Goal: Task Accomplishment & Management: Complete application form

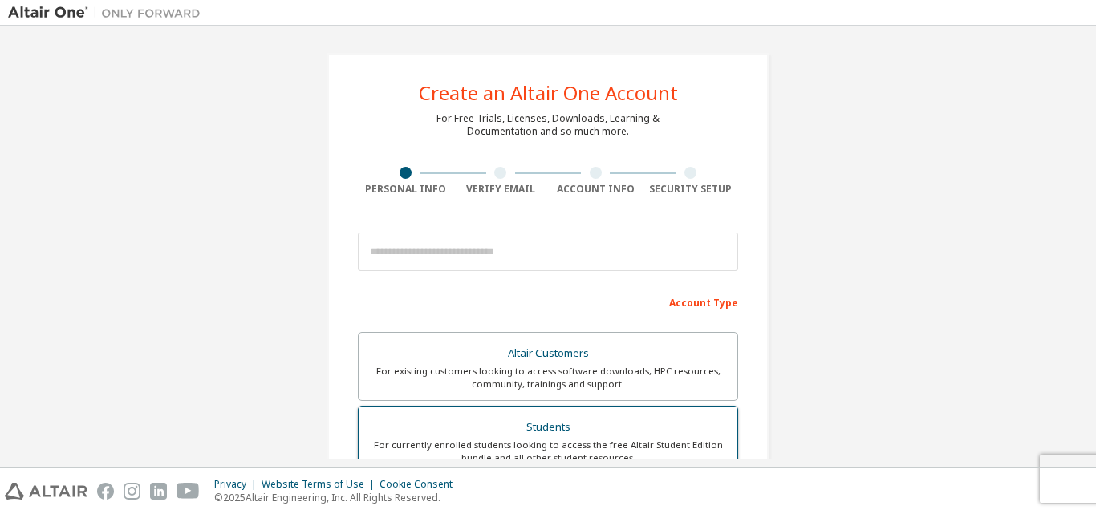
click at [565, 449] on div "For currently enrolled students looking to access the free Altair Student Editi…" at bounding box center [547, 452] width 359 height 26
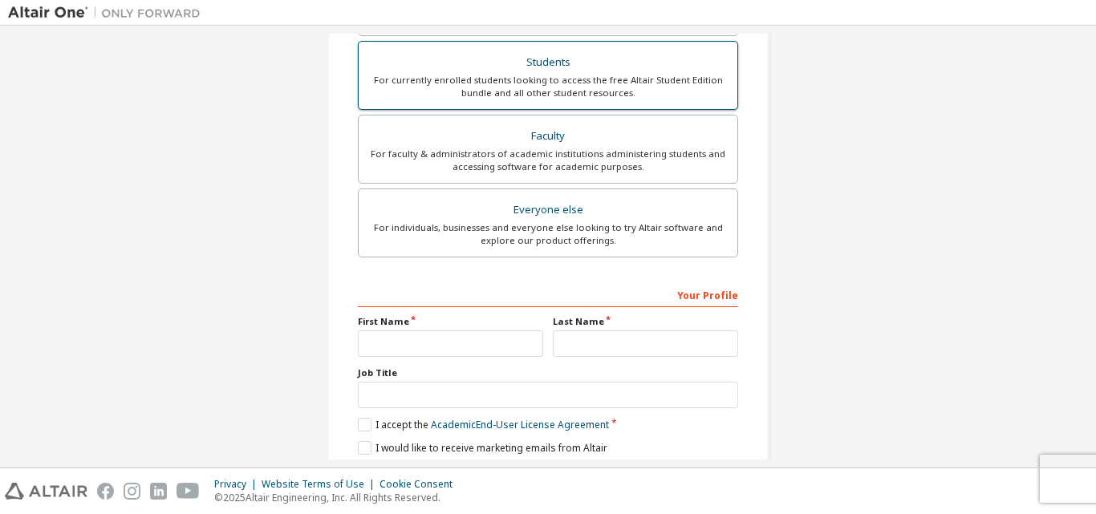
scroll to position [417, 0]
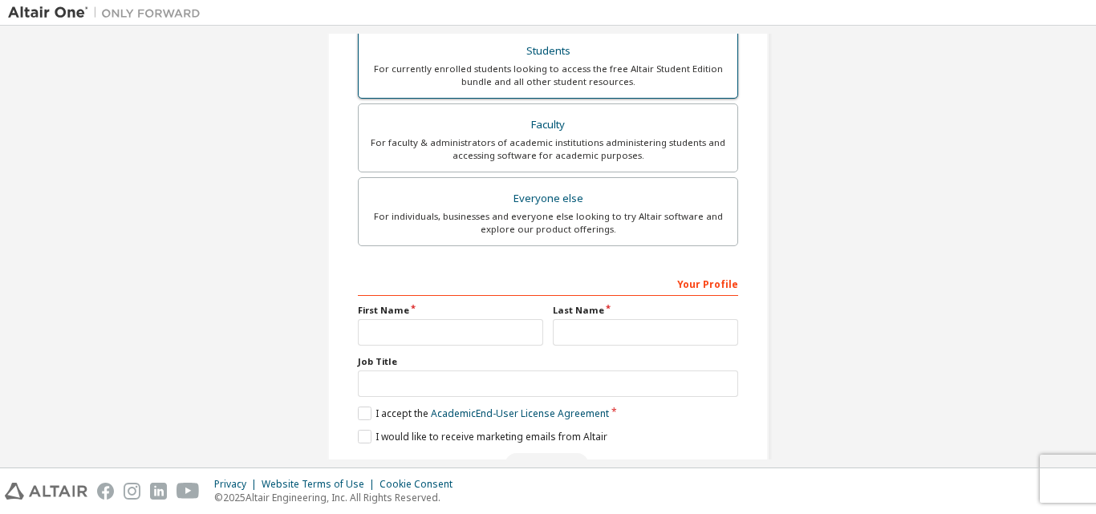
click at [475, 91] on label "Students For currently enrolled students looking to access the free Altair Stud…" at bounding box center [548, 64] width 380 height 69
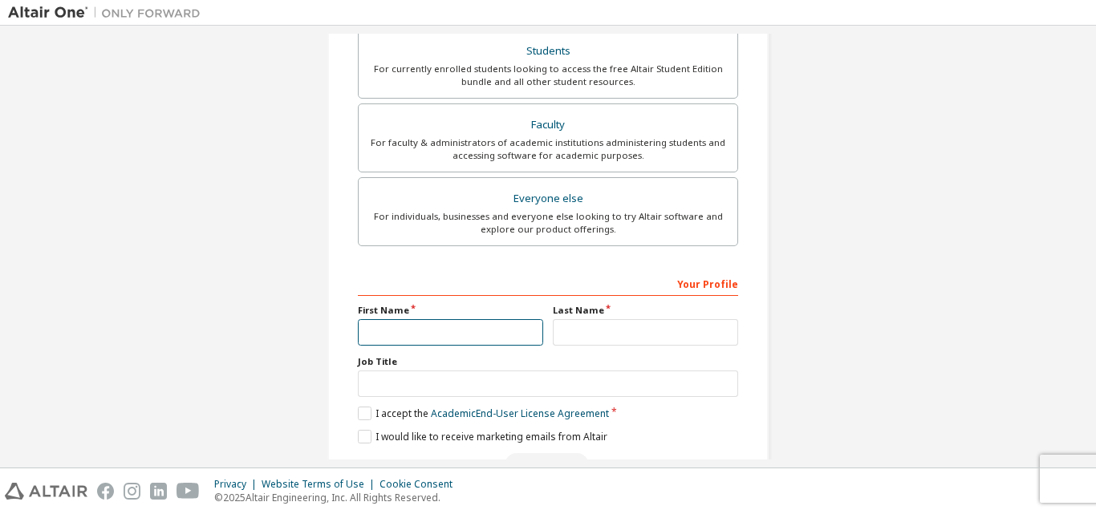
click at [395, 333] on input "text" at bounding box center [450, 332] width 185 height 26
click at [440, 331] on input "****" at bounding box center [450, 332] width 185 height 26
type input "****"
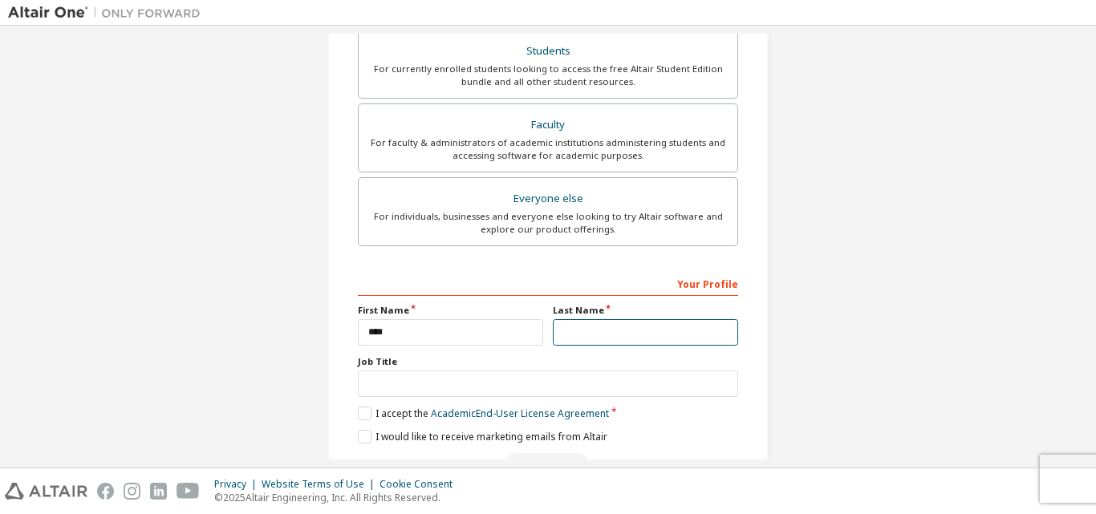
click at [564, 329] on input "text" at bounding box center [645, 332] width 185 height 26
type input "*"
type input "*******"
click at [402, 368] on div "Job Title" at bounding box center [548, 376] width 380 height 42
click at [362, 411] on label "I accept the Academic End-User License Agreement" at bounding box center [483, 414] width 251 height 14
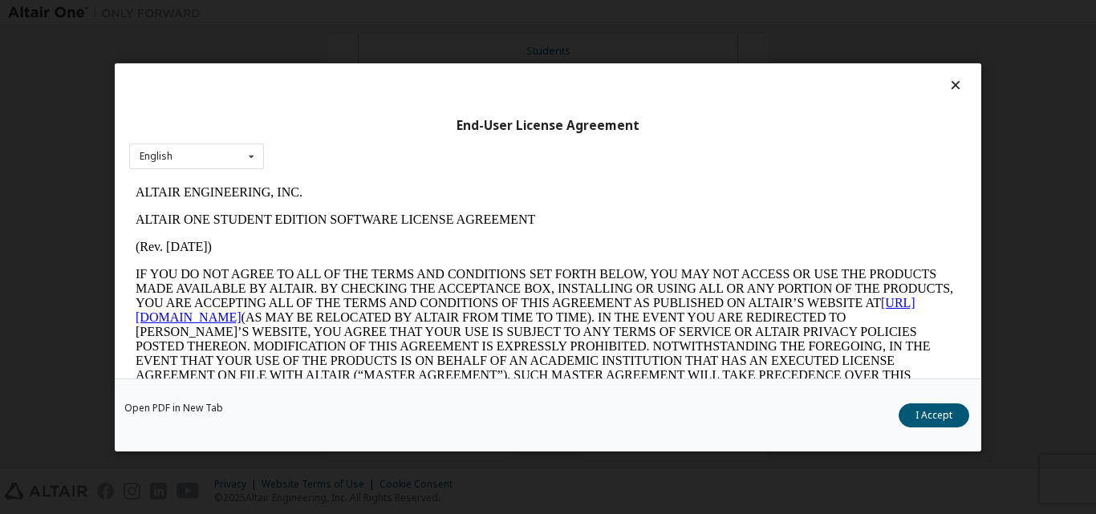
scroll to position [51, 0]
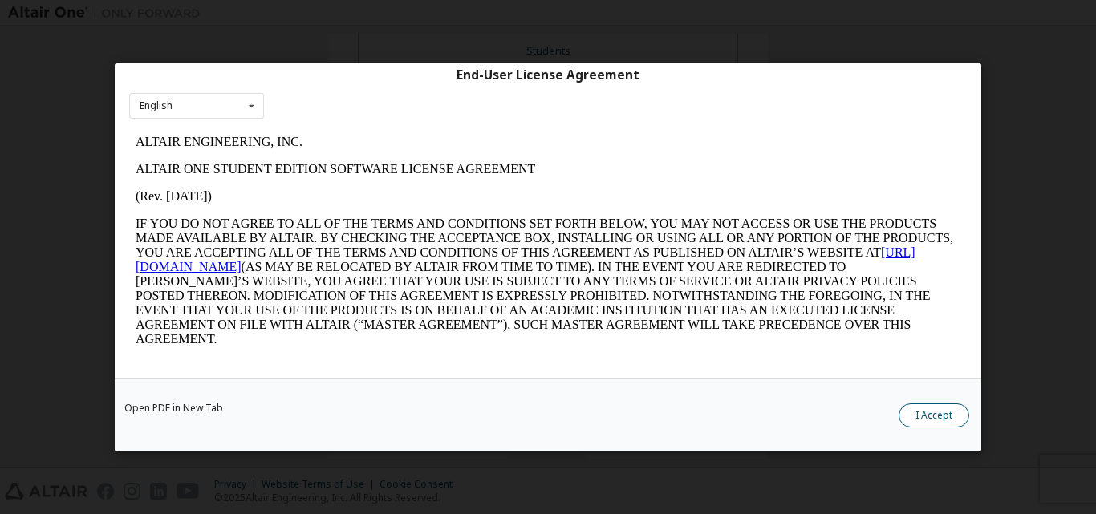
click at [944, 413] on button "I Accept" at bounding box center [934, 415] width 71 height 24
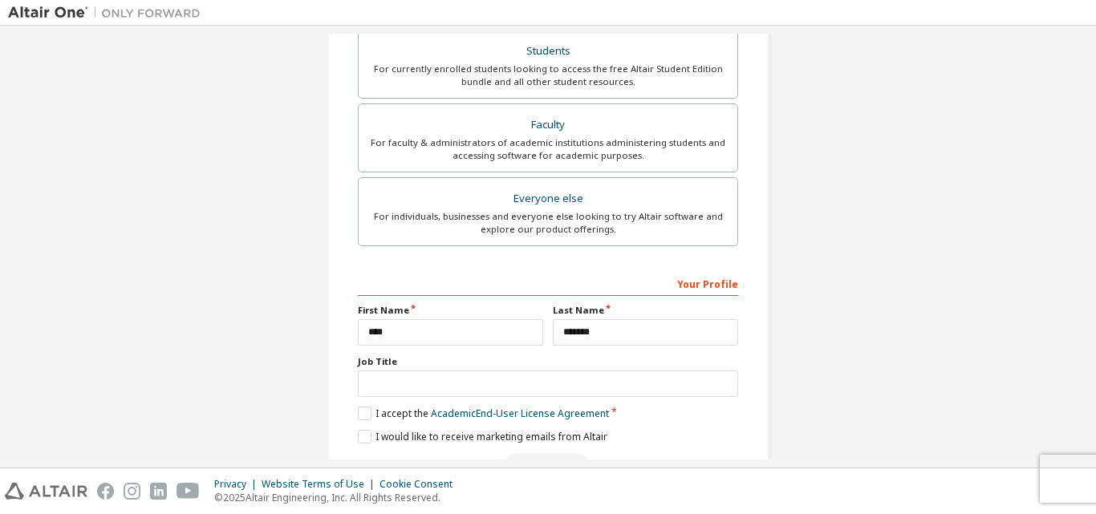
scroll to position [465, 0]
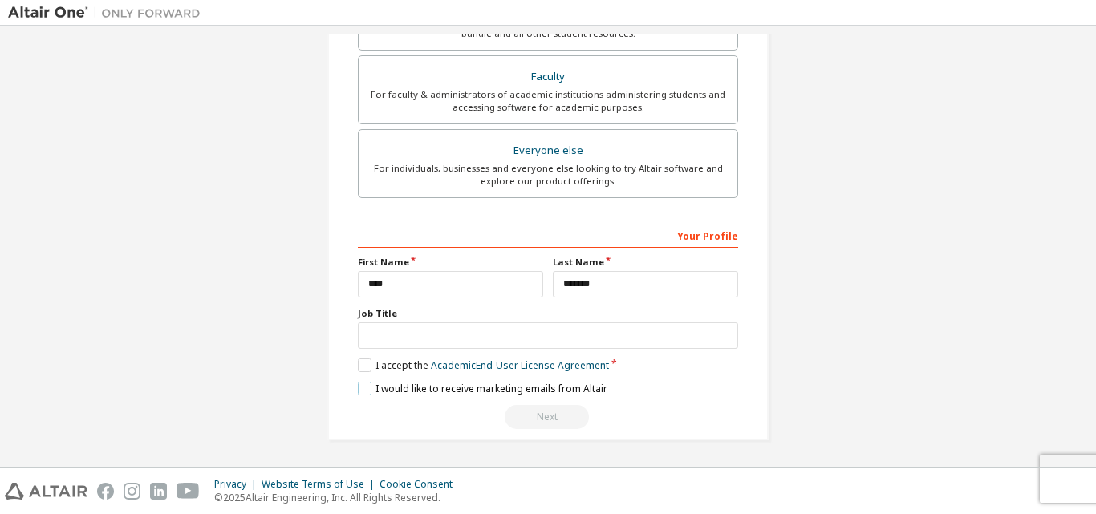
click at [360, 389] on label "I would like to receive marketing emails from Altair" at bounding box center [483, 389] width 250 height 14
click at [484, 420] on div "Next" at bounding box center [548, 417] width 380 height 24
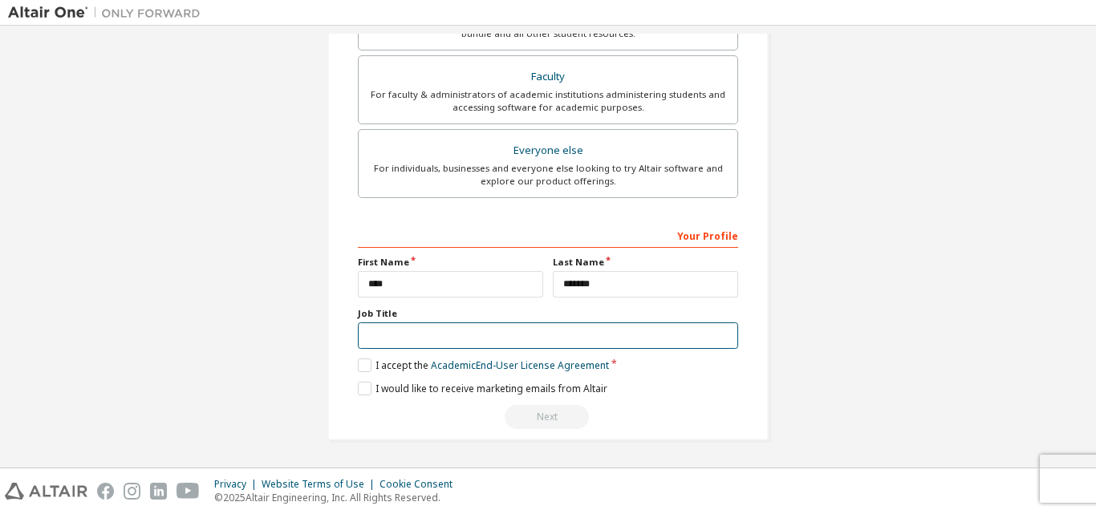
click at [420, 339] on input "text" at bounding box center [548, 336] width 380 height 26
type input "****"
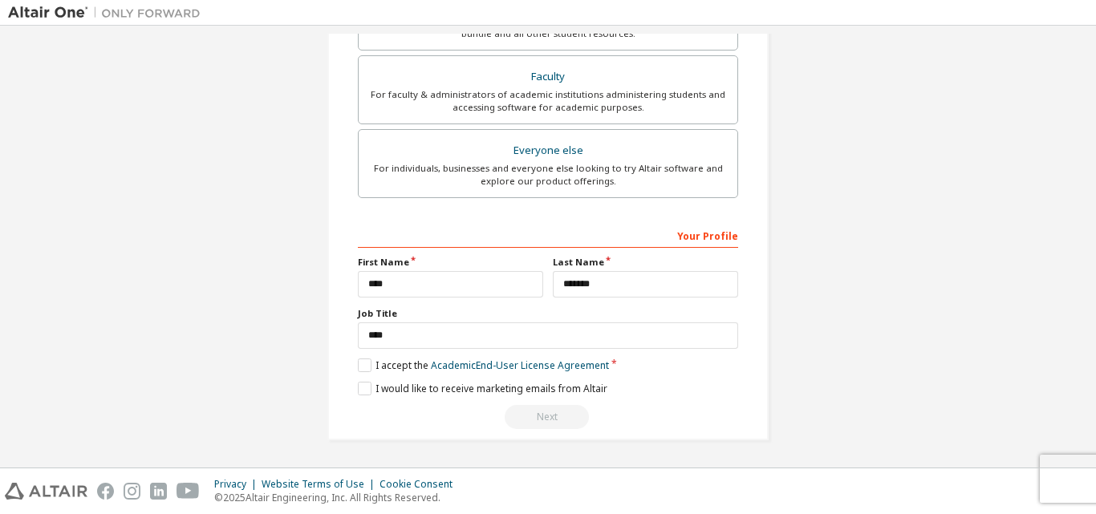
click at [531, 419] on div "Next" at bounding box center [548, 417] width 380 height 24
click at [431, 215] on div "Account Type Academic emails outside our recognised list will require manual ve…" at bounding box center [548, 126] width 380 height 606
click at [703, 238] on div "Your Profile" at bounding box center [548, 235] width 380 height 26
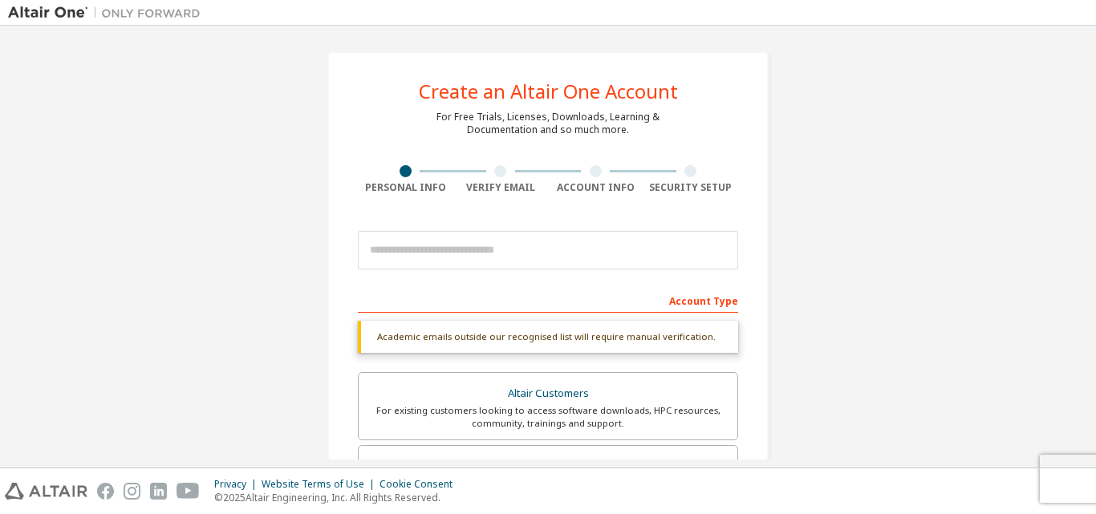
scroll to position [0, 0]
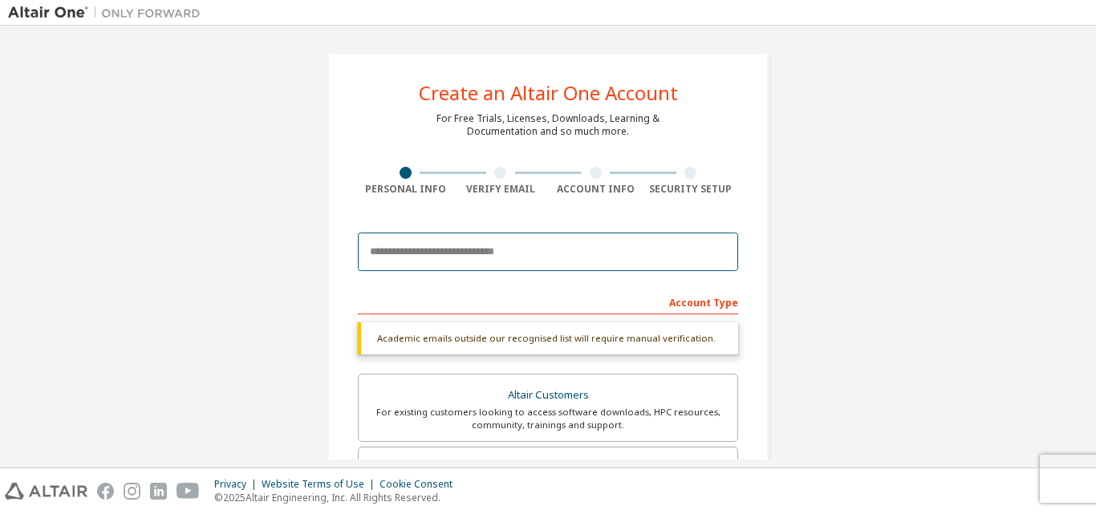
click at [469, 243] on input "email" at bounding box center [548, 252] width 380 height 39
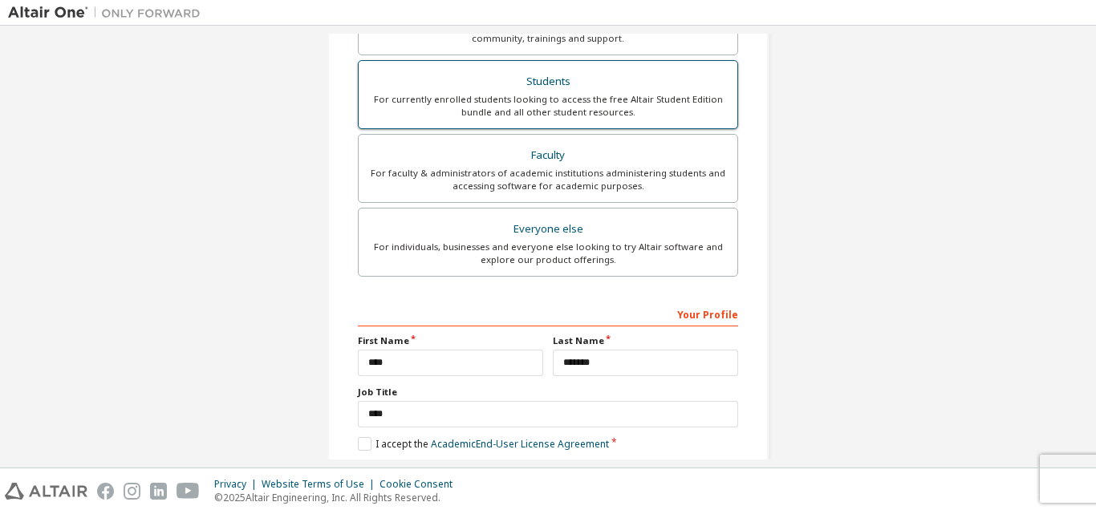
scroll to position [465, 0]
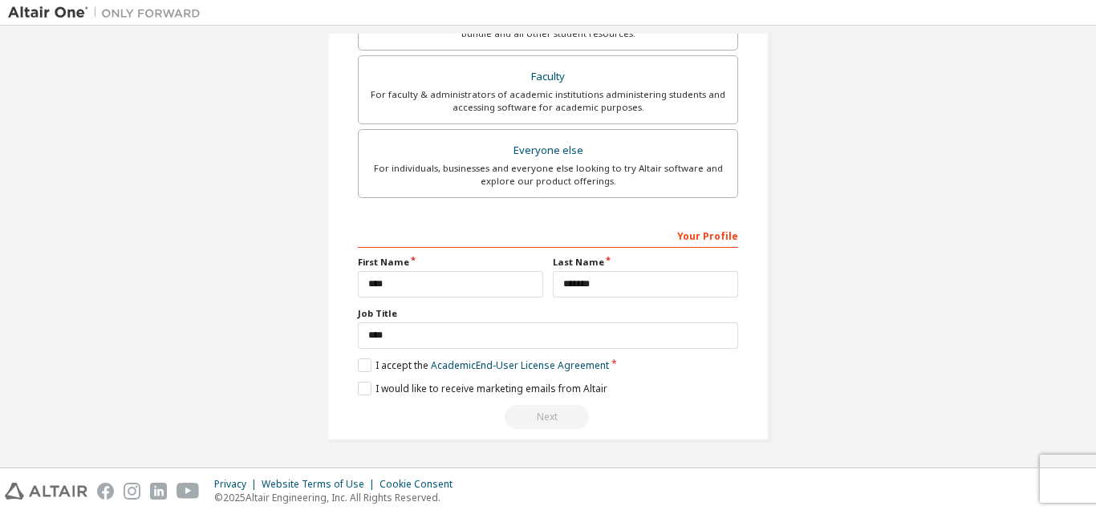
click at [522, 419] on div "Next" at bounding box center [548, 417] width 380 height 24
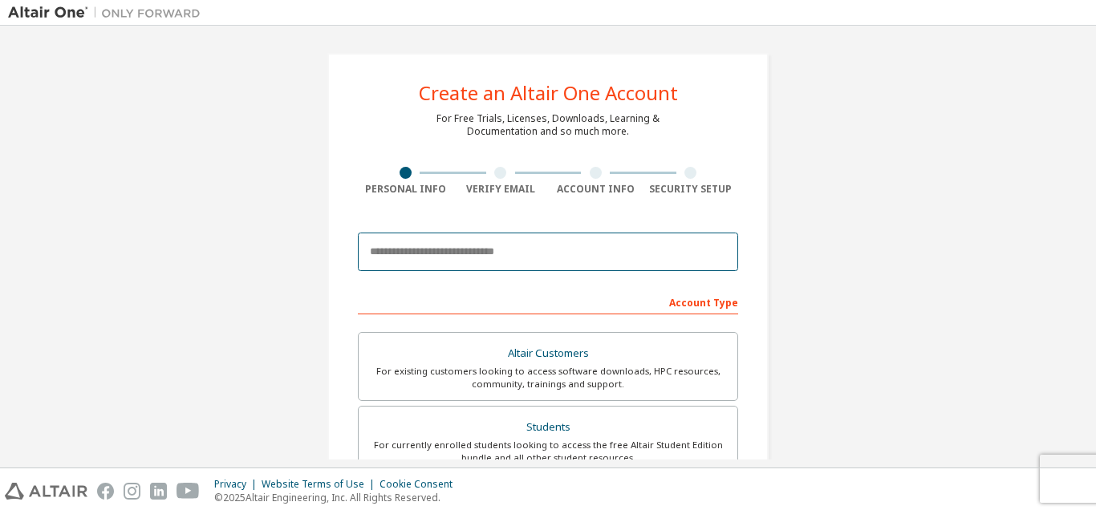
click at [376, 247] on input "email" at bounding box center [548, 252] width 380 height 39
type input "**********"
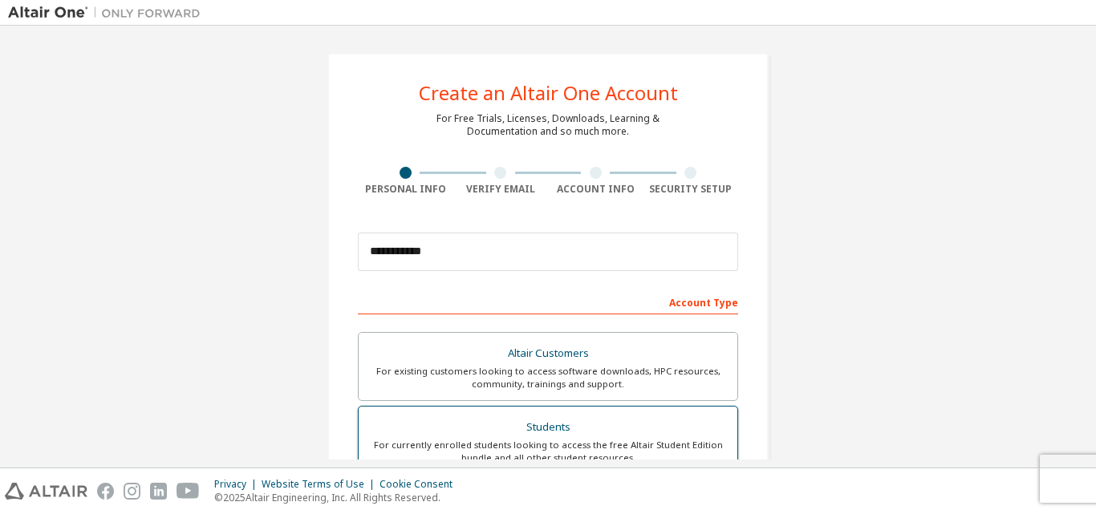
click at [541, 424] on div "Students" at bounding box center [547, 427] width 359 height 22
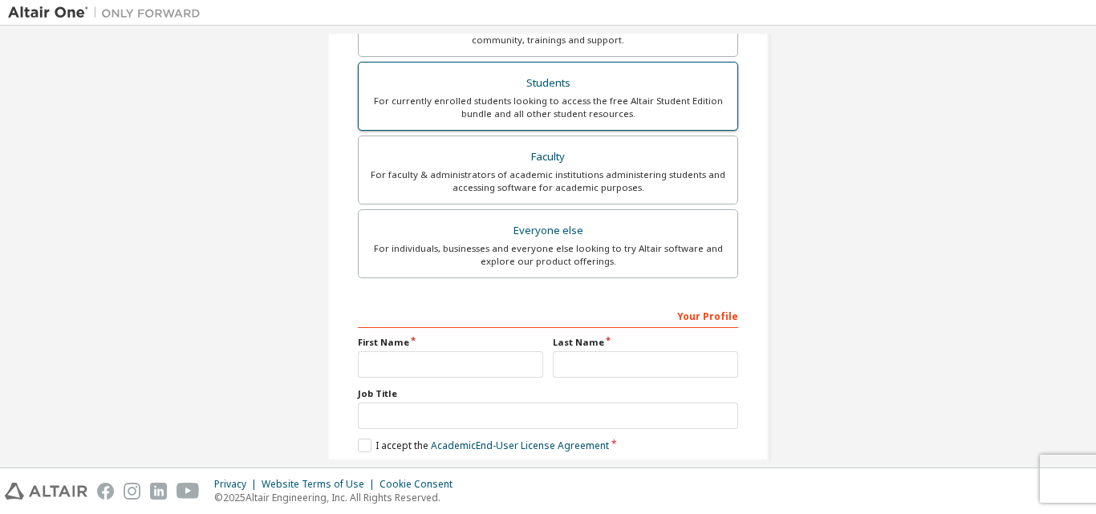
scroll to position [353, 0]
